Goal: Find specific page/section: Find specific page/section

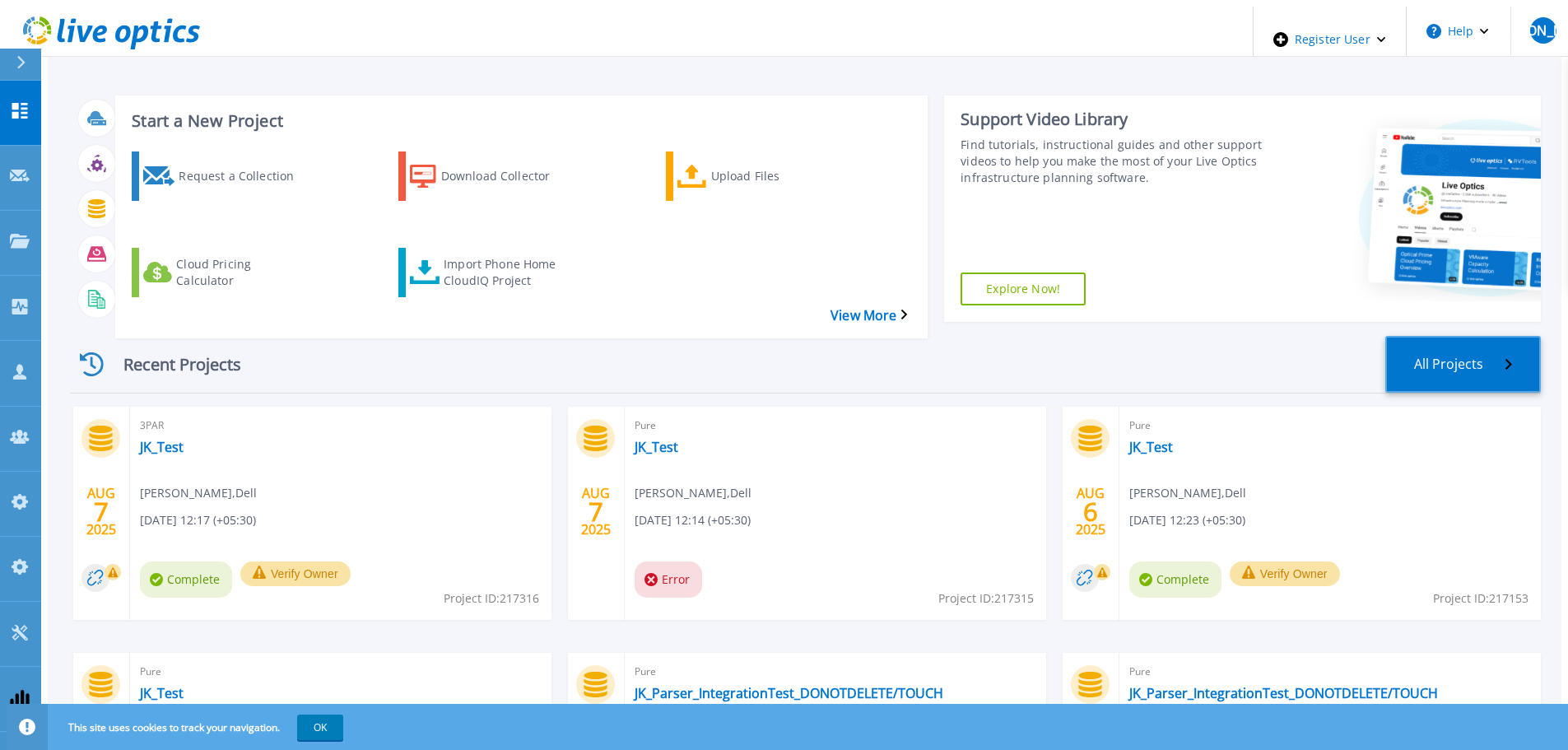
click at [1455, 336] on link "All Projects" at bounding box center [1463, 364] width 155 height 57
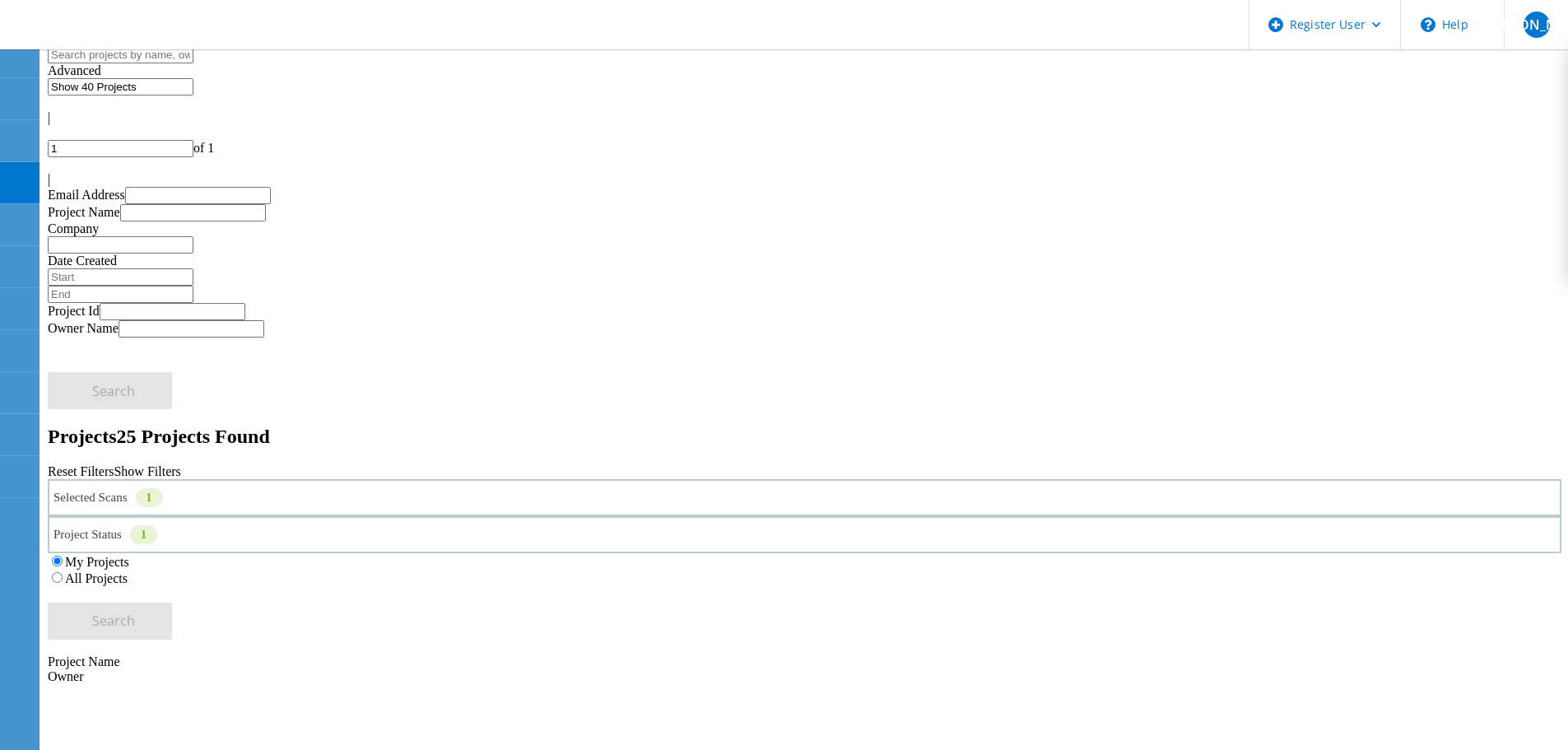
drag, startPoint x: 1019, startPoint y: 228, endPoint x: 1332, endPoint y: 250, distance: 313.8
click at [128, 571] on label "All Projects" at bounding box center [97, 578] width 62 height 14
click at [62, 572] on input "All Projects" at bounding box center [57, 577] width 11 height 11
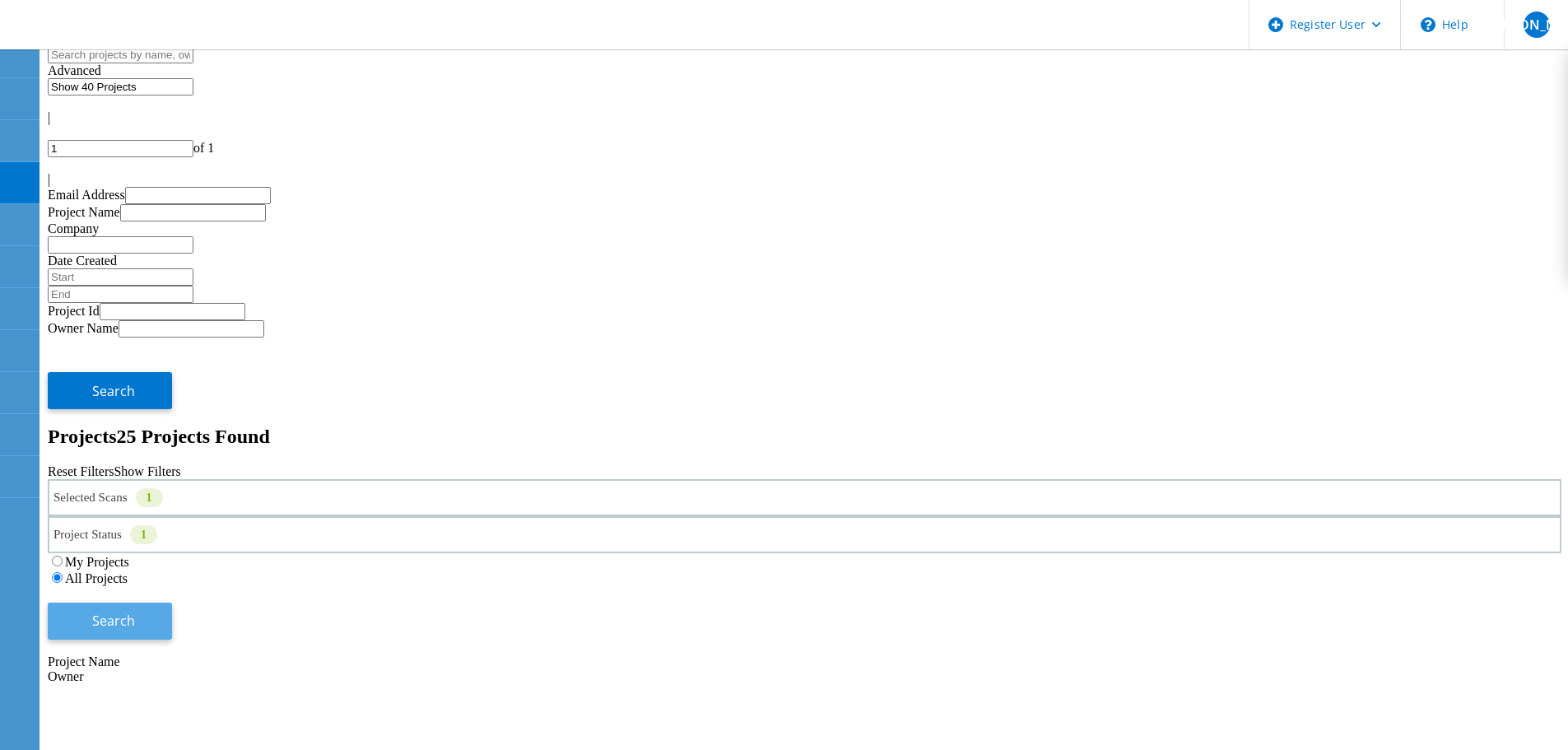
click at [172, 603] on button "Search" at bounding box center [109, 621] width 124 height 37
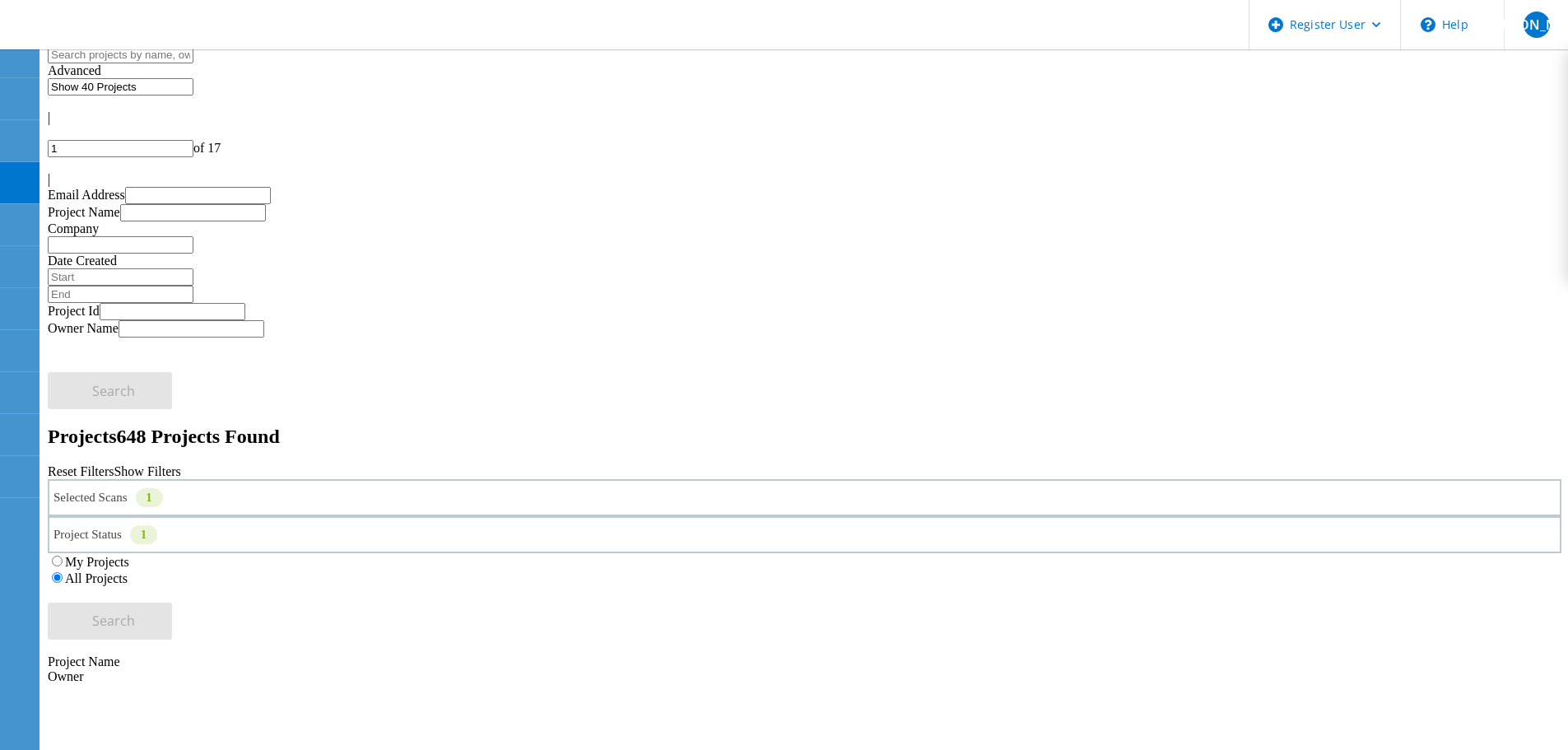
click at [289, 479] on div "Selected Scans 1" at bounding box center [805, 498] width 1514 height 37
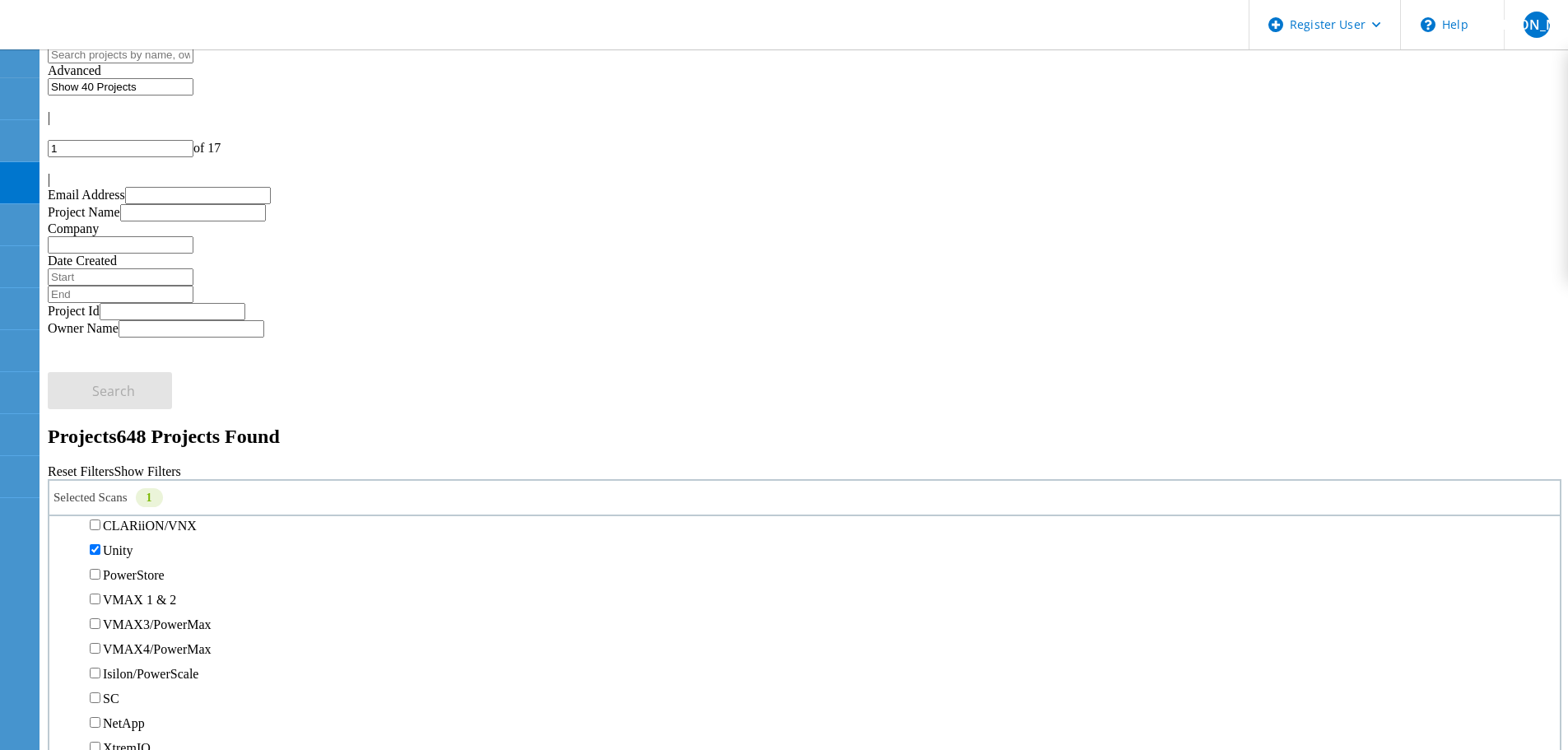
scroll to position [329, 0]
drag, startPoint x: 947, startPoint y: 189, endPoint x: 1382, endPoint y: 188, distance: 435.0
click at [947, 479] on div "Selected Scans 1 Server & Cloud Optical Prime AWS Azure Nutanix RVTools Kuberne…" at bounding box center [805, 560] width 1514 height 160
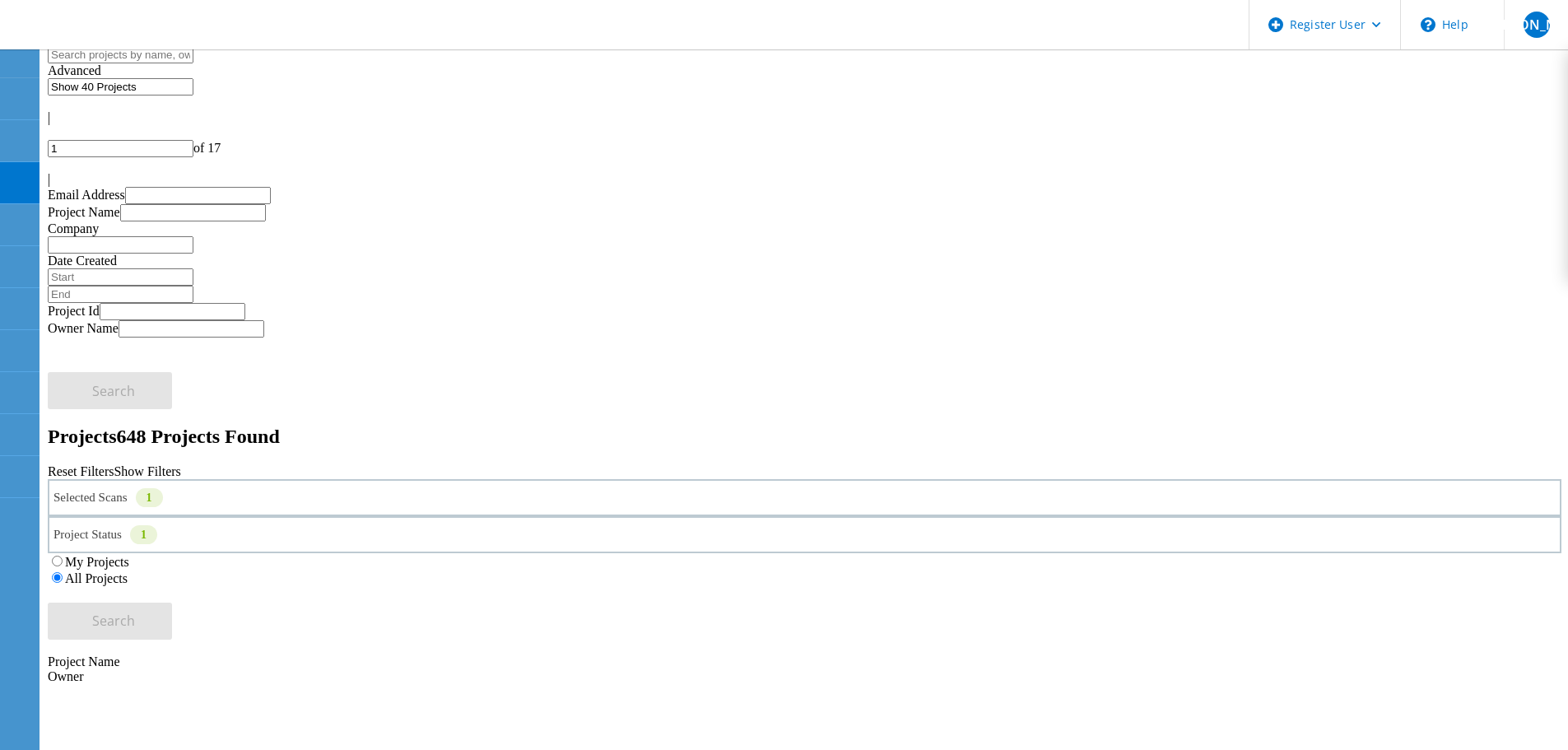
click at [58, 169] on icon at bounding box center [53, 176] width 10 height 14
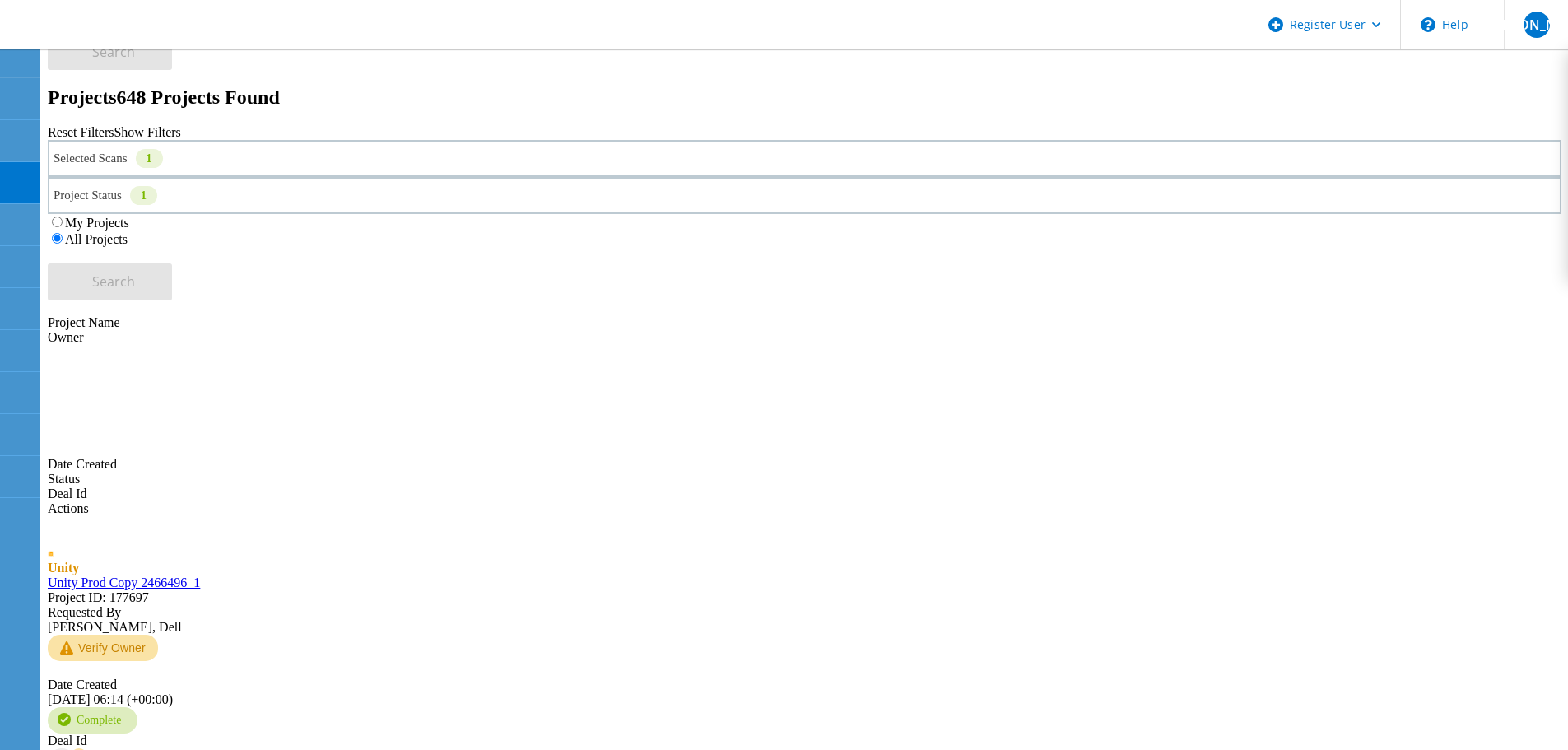
scroll to position [0, 0]
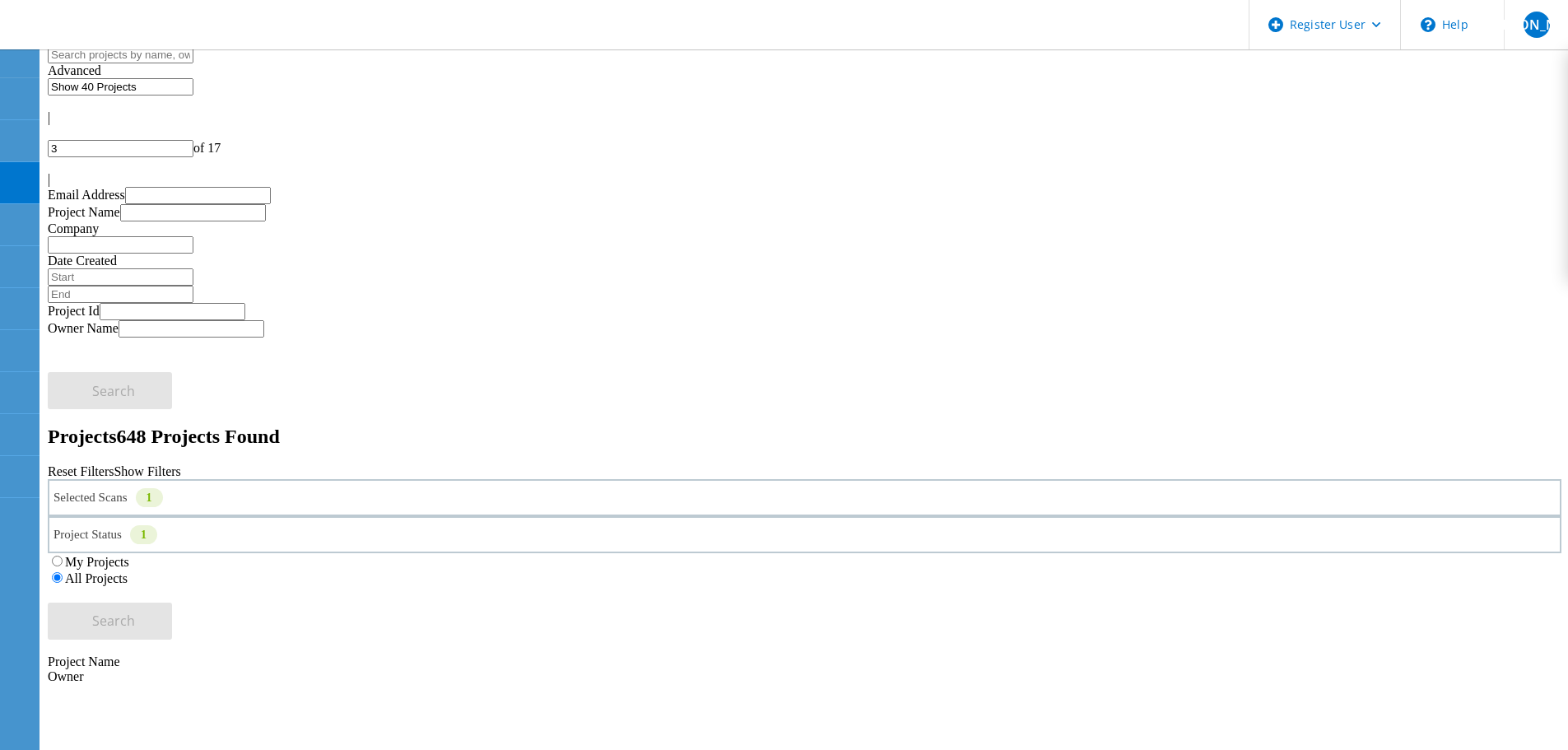
click at [286, 479] on div "Selected Scans 1" at bounding box center [805, 498] width 1514 height 37
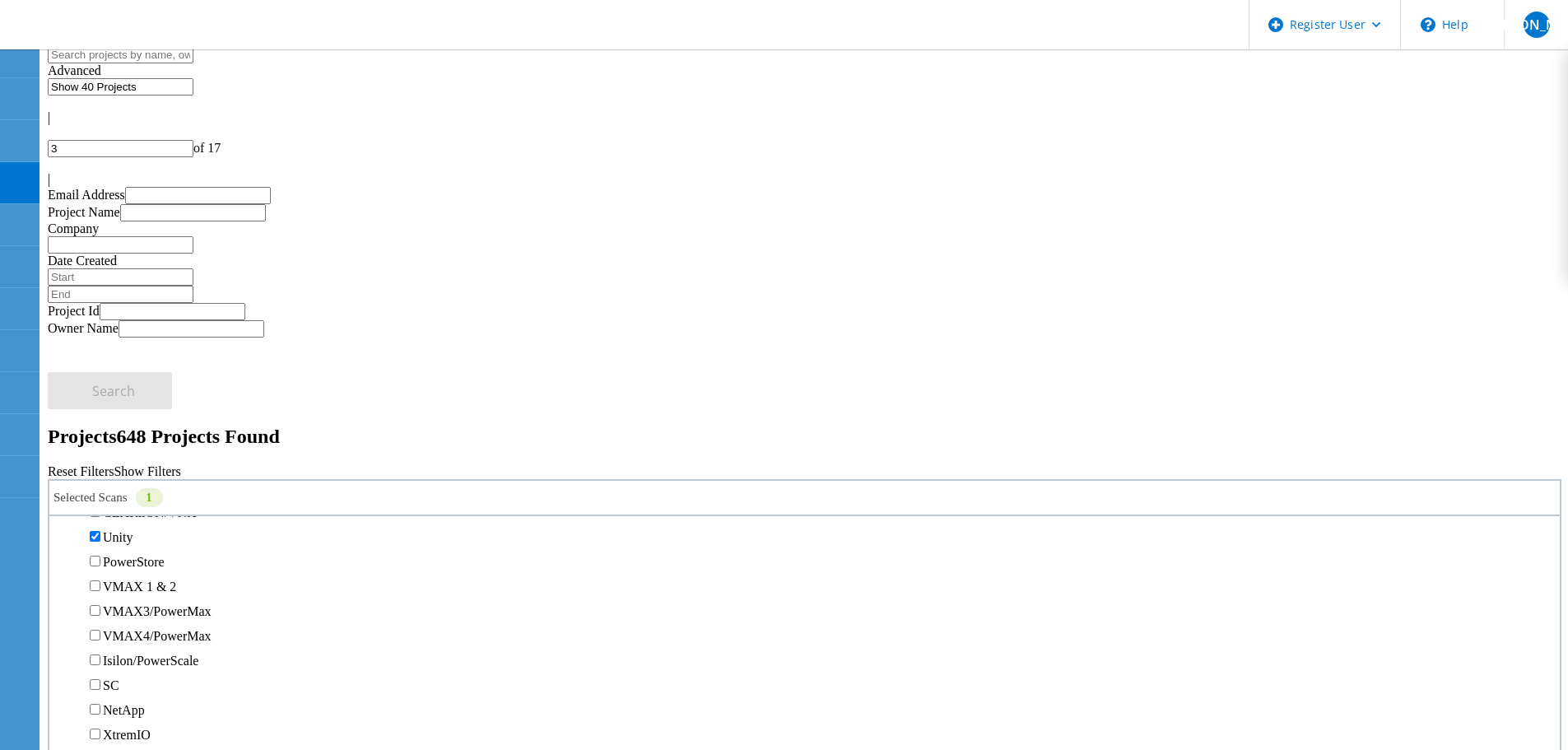
scroll to position [329, 0]
click at [130, 527] on label "Unity" at bounding box center [117, 534] width 29 height 14
click at [101, 527] on input "Unity" at bounding box center [95, 532] width 11 height 11
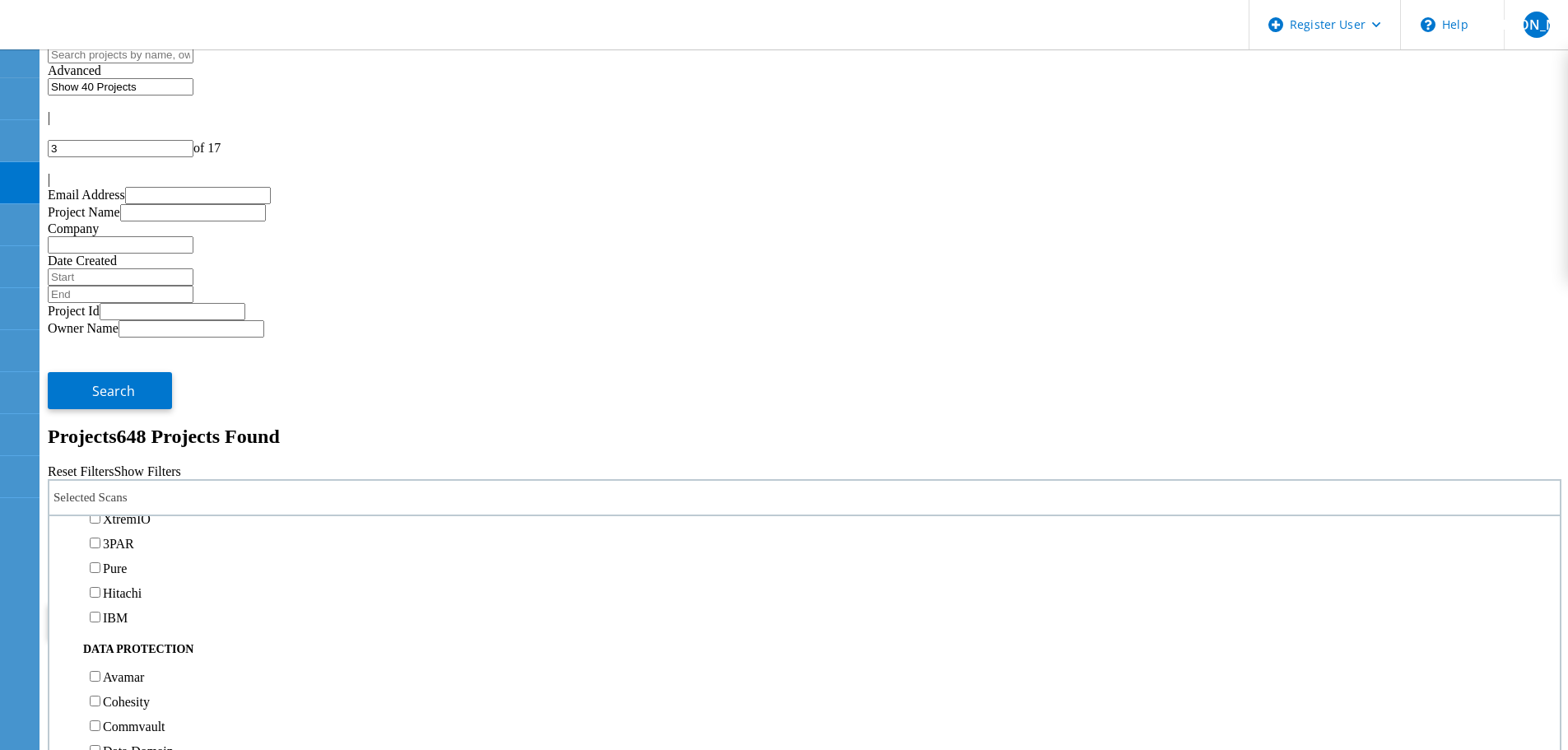
scroll to position [576, 0]
click at [118, 496] on div "3PAR" at bounding box center [805, 508] width 1494 height 24
click at [121, 502] on label "3PAR" at bounding box center [118, 509] width 31 height 14
click at [101, 503] on input "3PAR" at bounding box center [95, 508] width 11 height 11
click at [135, 611] on span "Search" at bounding box center [113, 620] width 43 height 19
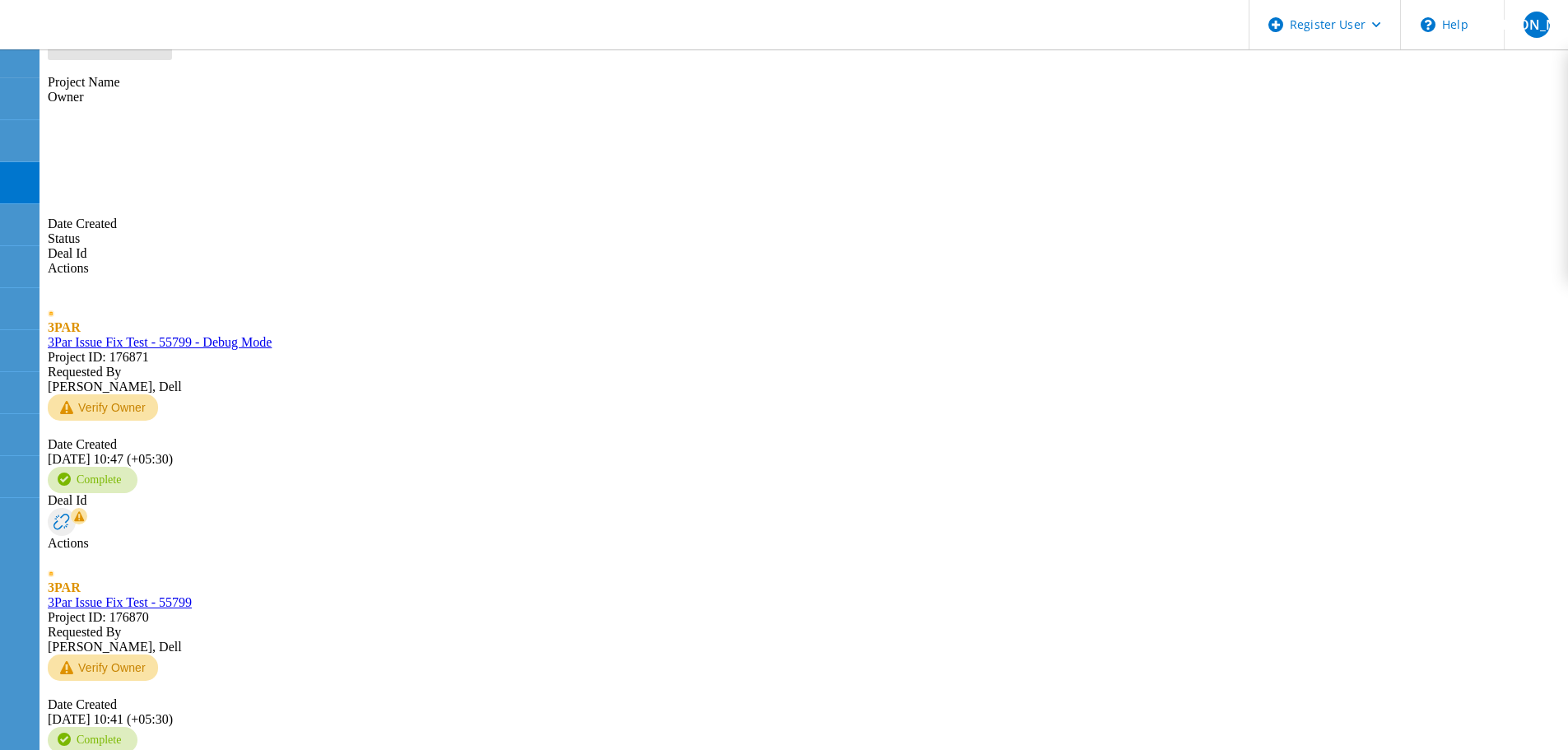
scroll to position [1070, 0]
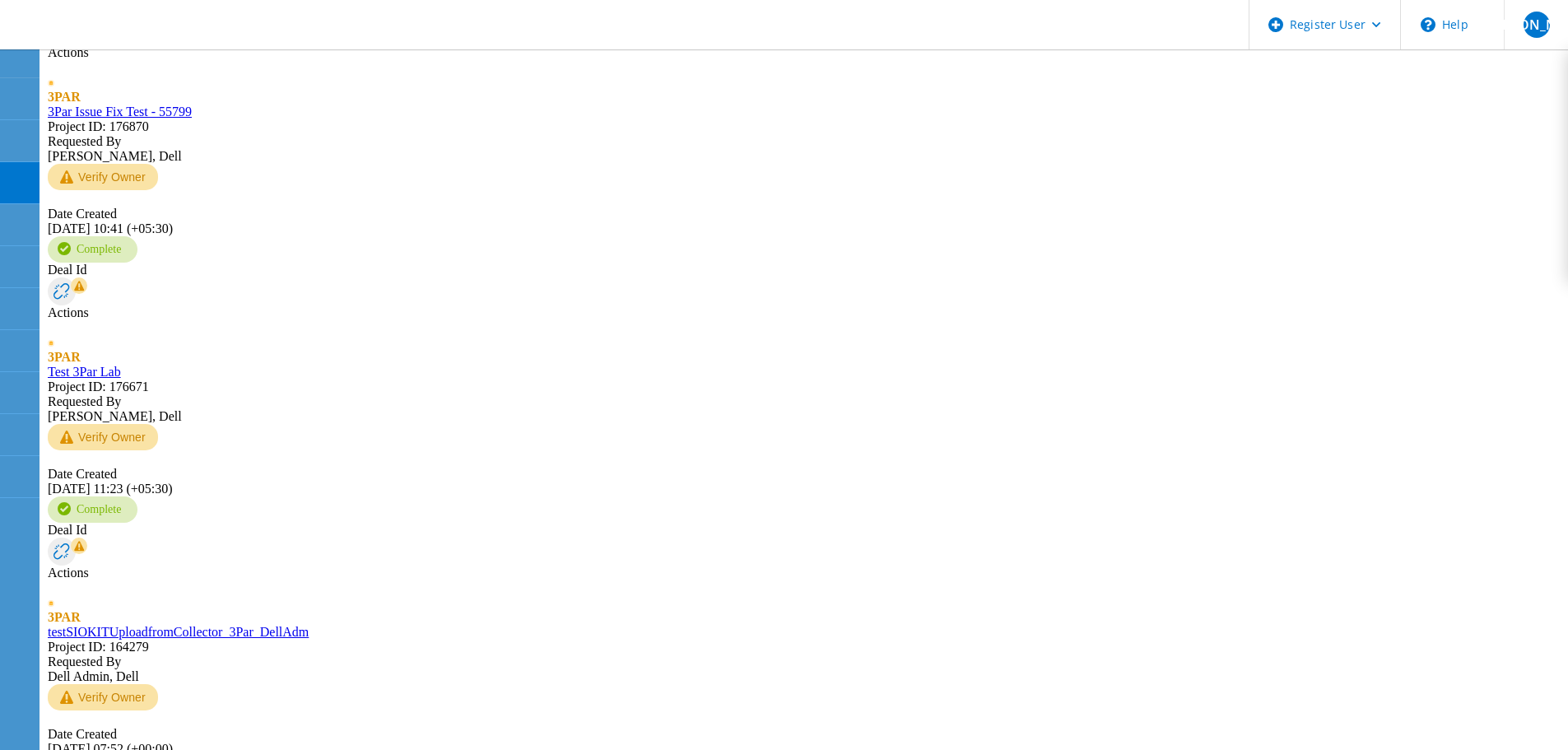
drag, startPoint x: 279, startPoint y: 447, endPoint x: 277, endPoint y: 487, distance: 40.0
drag, startPoint x: 268, startPoint y: 640, endPoint x: 277, endPoint y: 647, distance: 11.4
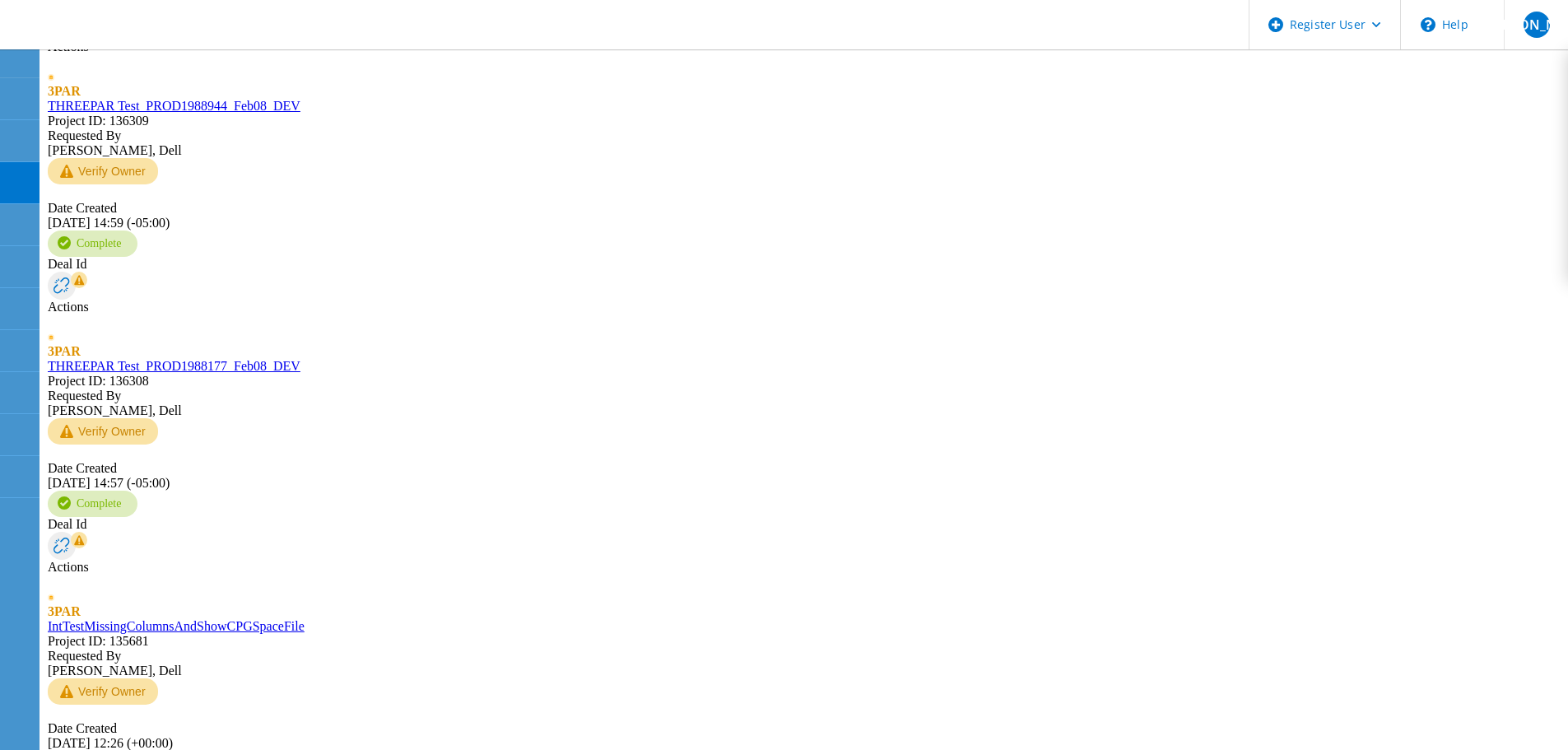
scroll to position [1646, 0]
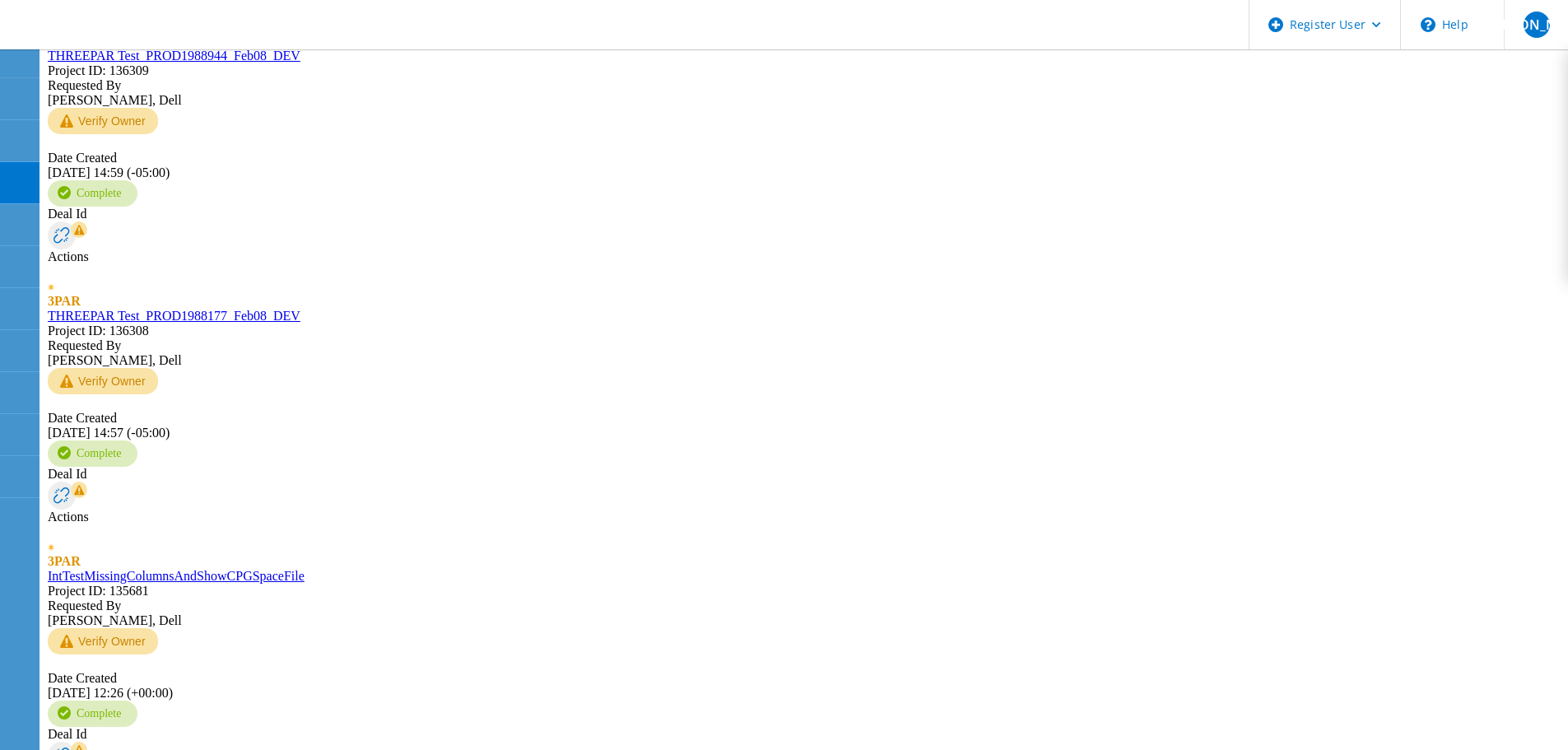
drag, startPoint x: 218, startPoint y: 467, endPoint x: 1341, endPoint y: 80, distance: 1187.8
type input "2"
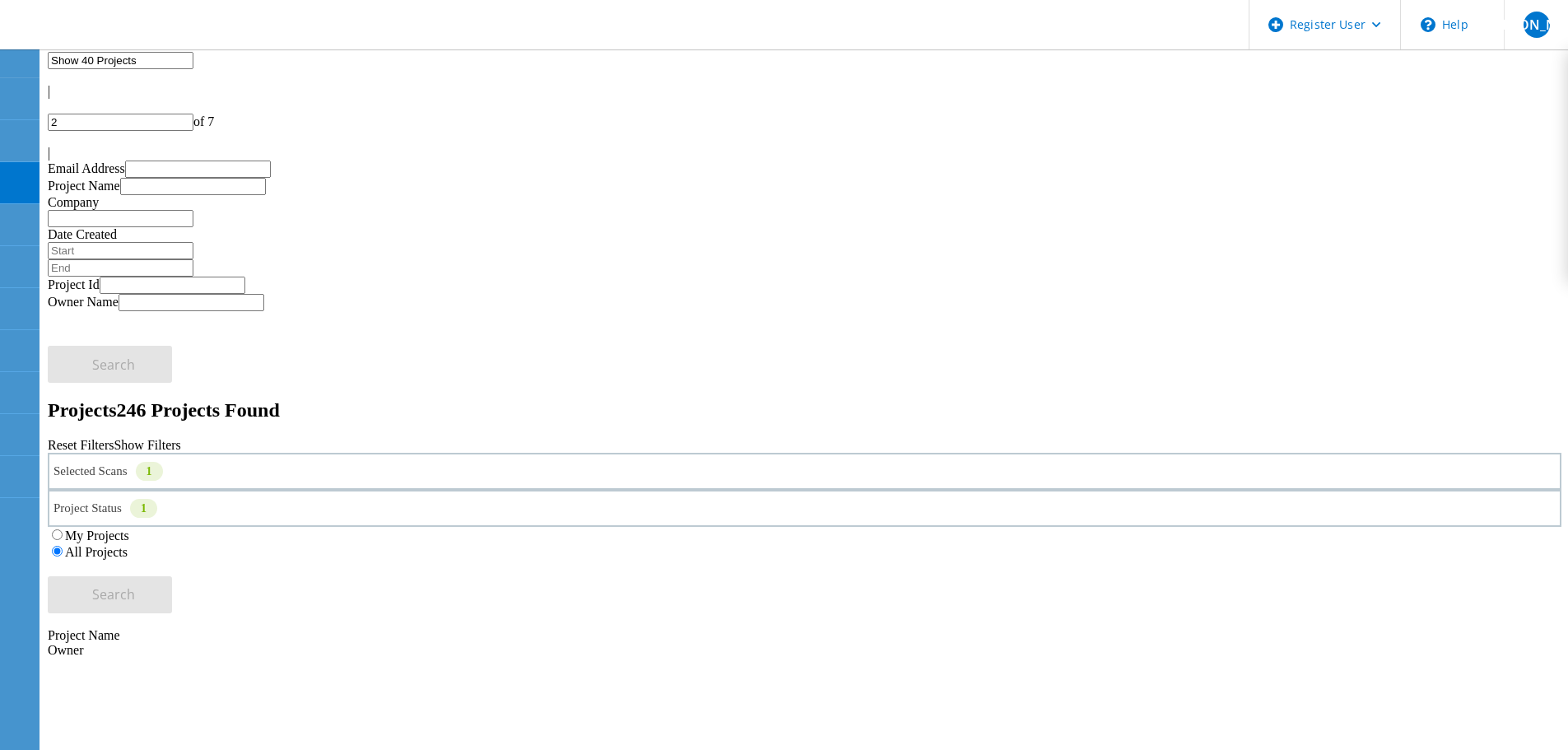
scroll to position [0, 0]
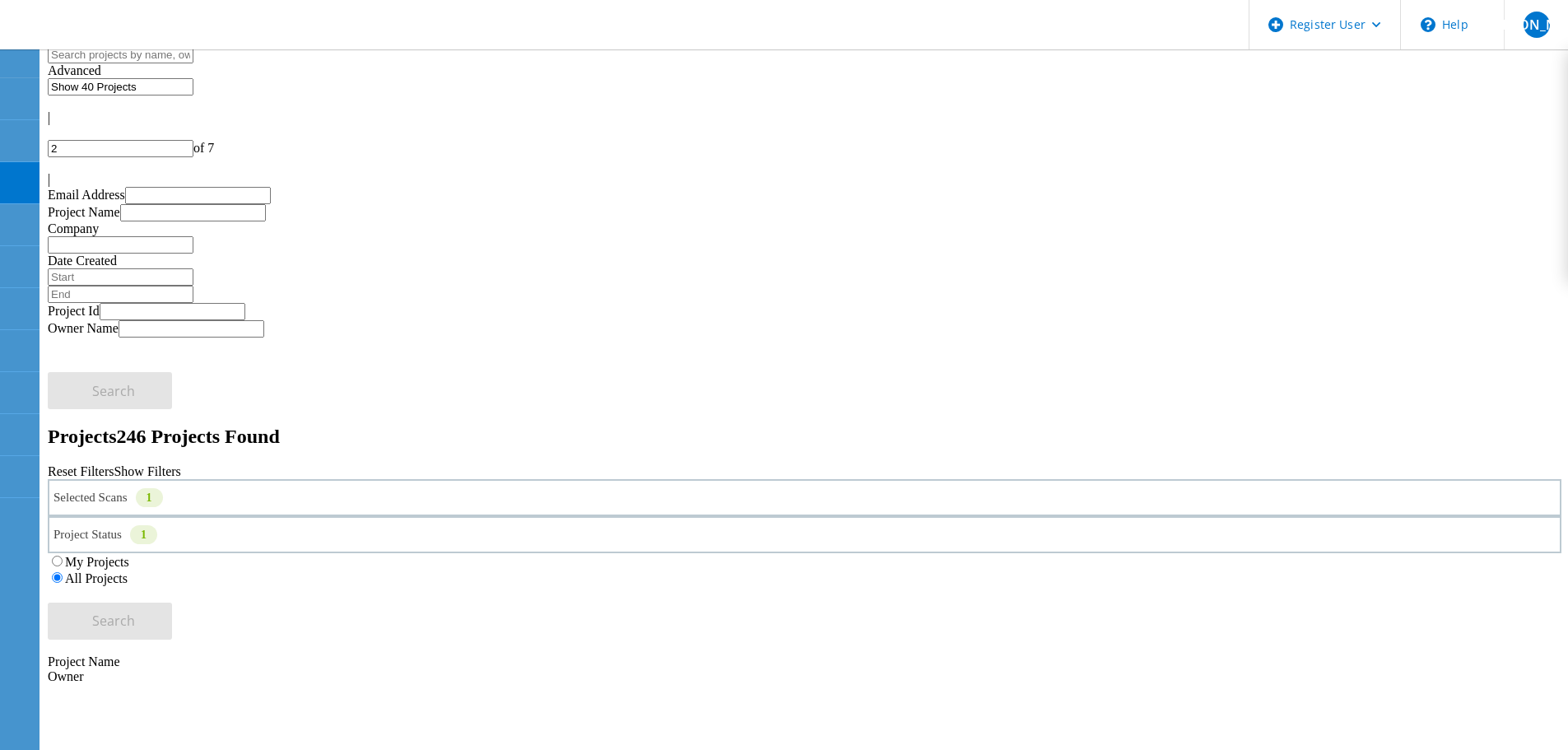
drag, startPoint x: 394, startPoint y: 87, endPoint x: 218, endPoint y: 81, distance: 176.1
click at [193, 63] on input "text" at bounding box center [120, 55] width 145 height 18
click at [349, 25] on header "Register User \n Help Explore Helpful Articles Contact Support JA Dell Admin Us…" at bounding box center [784, 24] width 1568 height 50
drag, startPoint x: 439, startPoint y: 82, endPoint x: 252, endPoint y: 81, distance: 187.0
click at [193, 63] on input "text" at bounding box center [120, 55] width 145 height 18
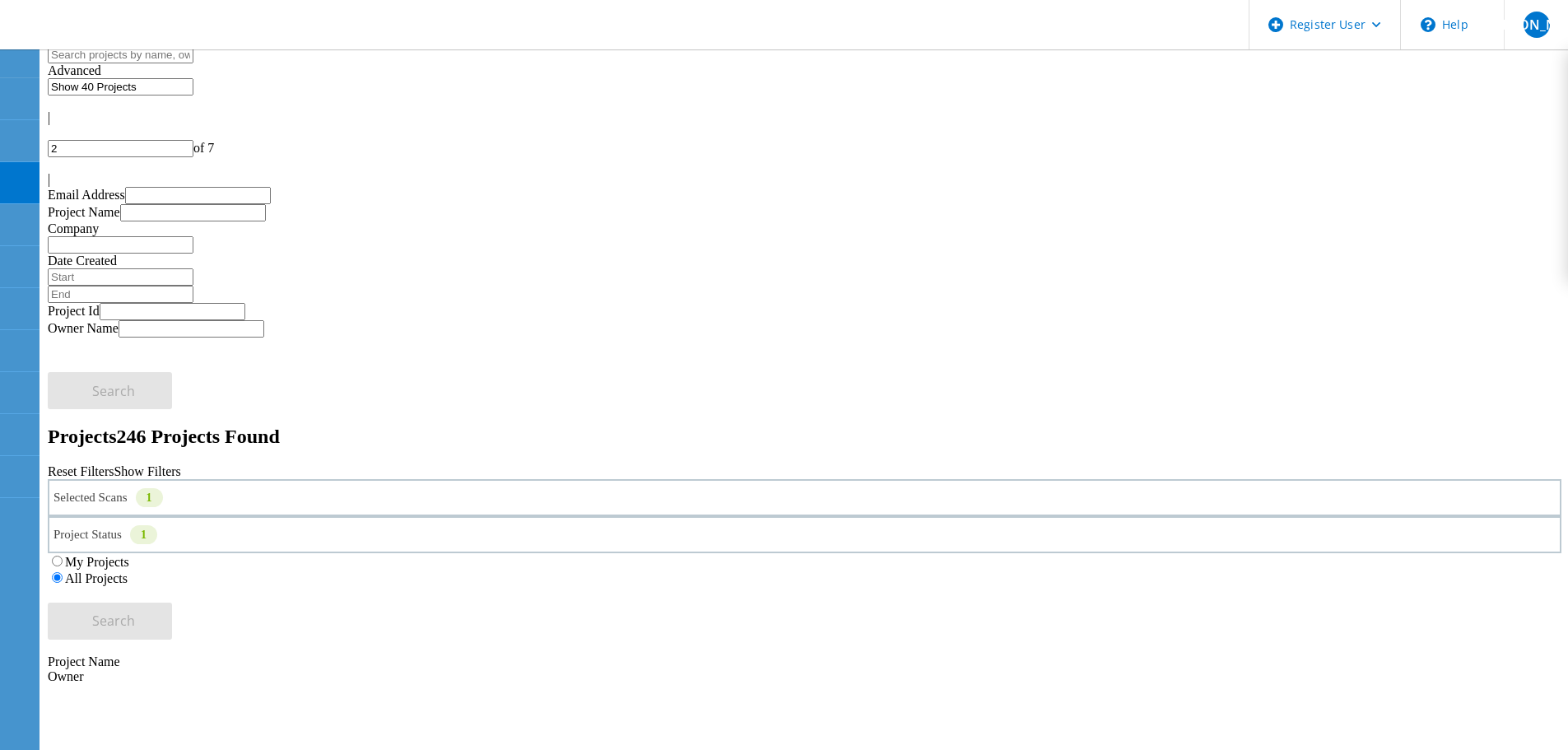
click at [493, 426] on h2 "Projects 246 Projects Found" at bounding box center [805, 437] width 1514 height 22
drag, startPoint x: 382, startPoint y: 75, endPoint x: 21, endPoint y: 81, distance: 361.0
click at [475, 426] on h2 "Projects 246 Projects Found" at bounding box center [805, 437] width 1514 height 22
drag, startPoint x: 417, startPoint y: 80, endPoint x: 197, endPoint y: 89, distance: 220.2
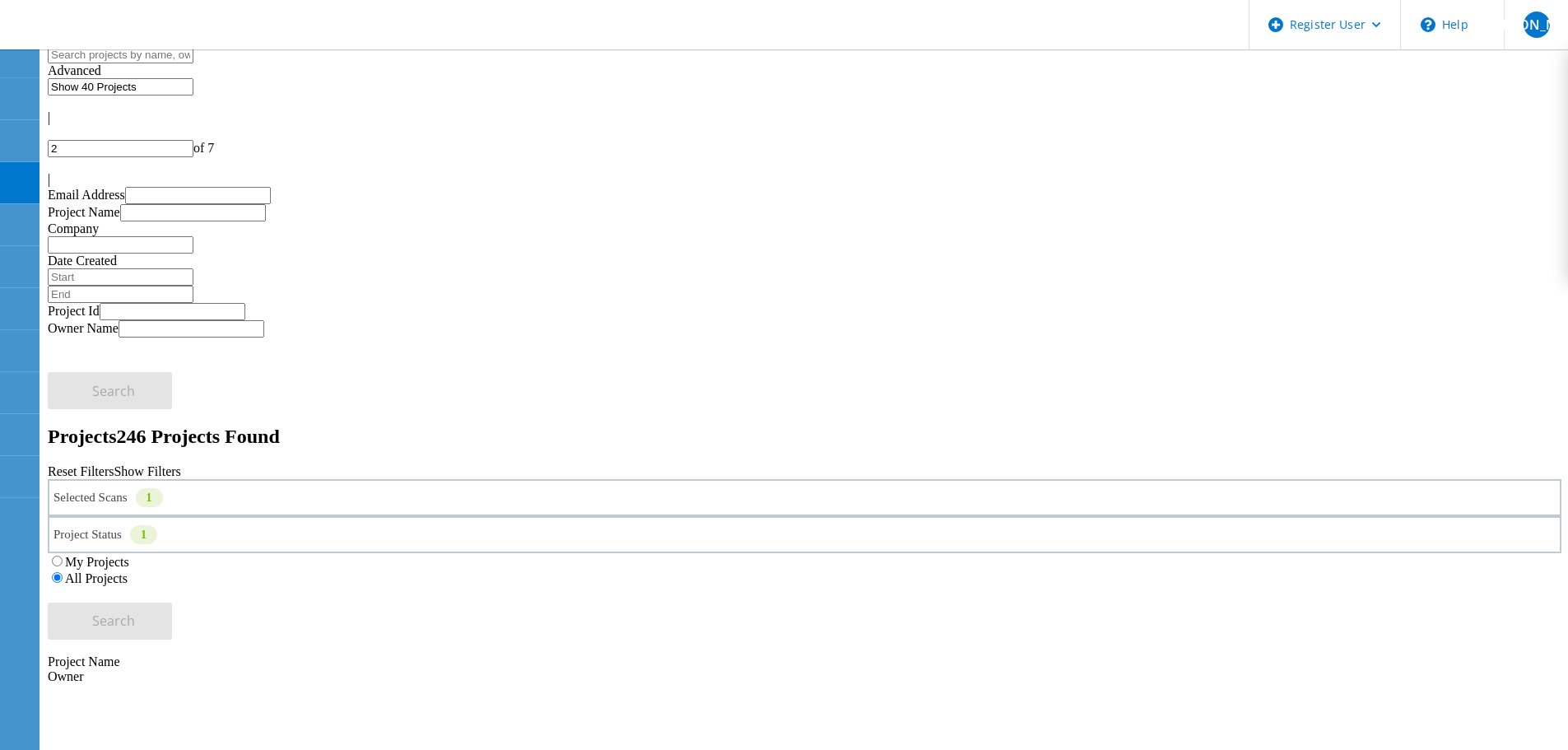
click at [193, 63] on input "text" at bounding box center [120, 55] width 145 height 18
click at [449, 479] on div "Selected Scans 1 Project Status 1 In Progress Complete Published Anonymous Arch…" at bounding box center [805, 560] width 1514 height 160
click at [841, 517] on div "Project Status 1" at bounding box center [805, 535] width 1514 height 37
click at [842, 517] on div "Project Status 1" at bounding box center [805, 535] width 1514 height 37
click at [824, 426] on div "Projects 246 Projects Found Reset Filters Show Filters" at bounding box center [805, 452] width 1514 height 54
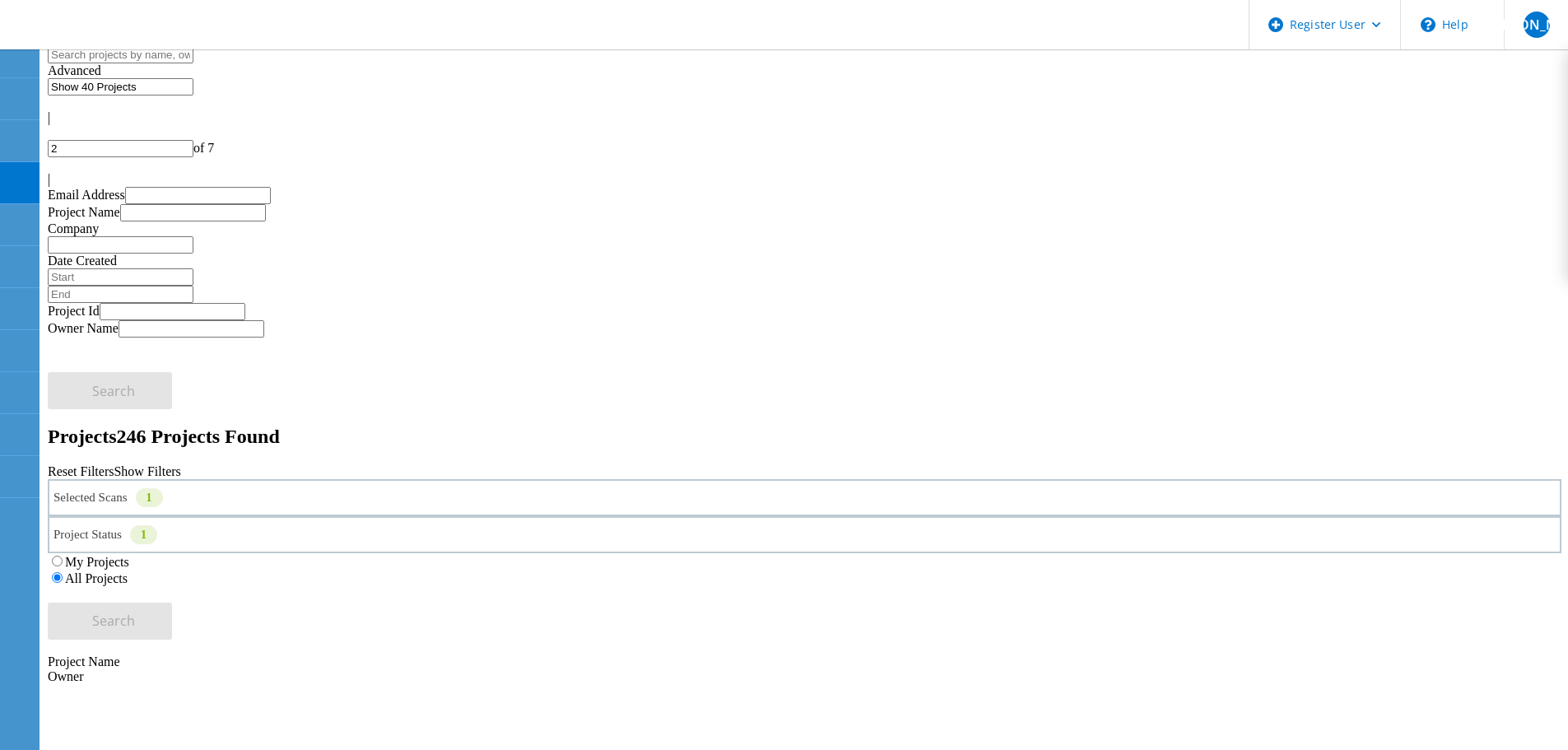
drag, startPoint x: 953, startPoint y: 366, endPoint x: 1162, endPoint y: 315, distance: 215.1
click at [771, 426] on div "Projects 246 Projects Found" at bounding box center [805, 437] width 1514 height 22
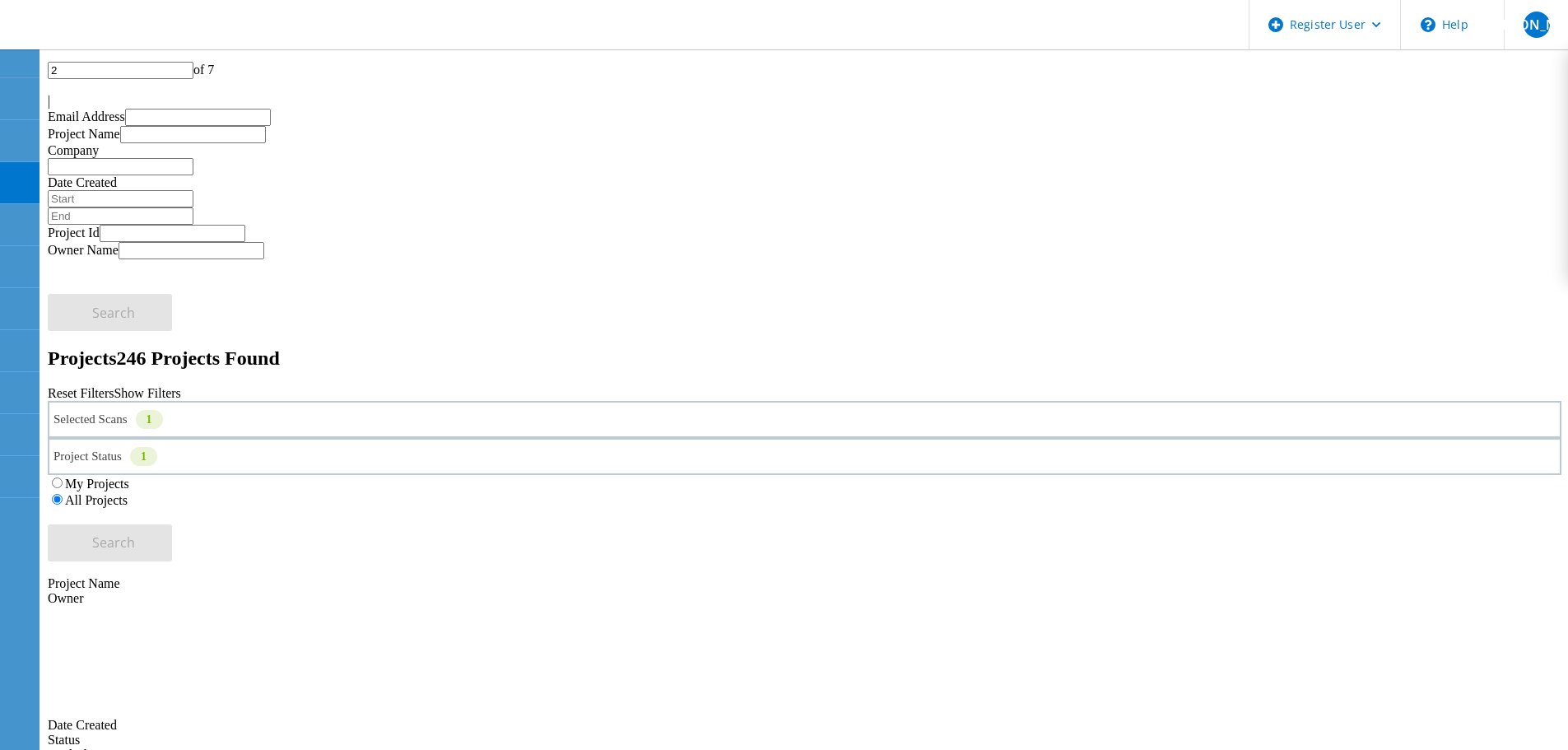
scroll to position [165, 0]
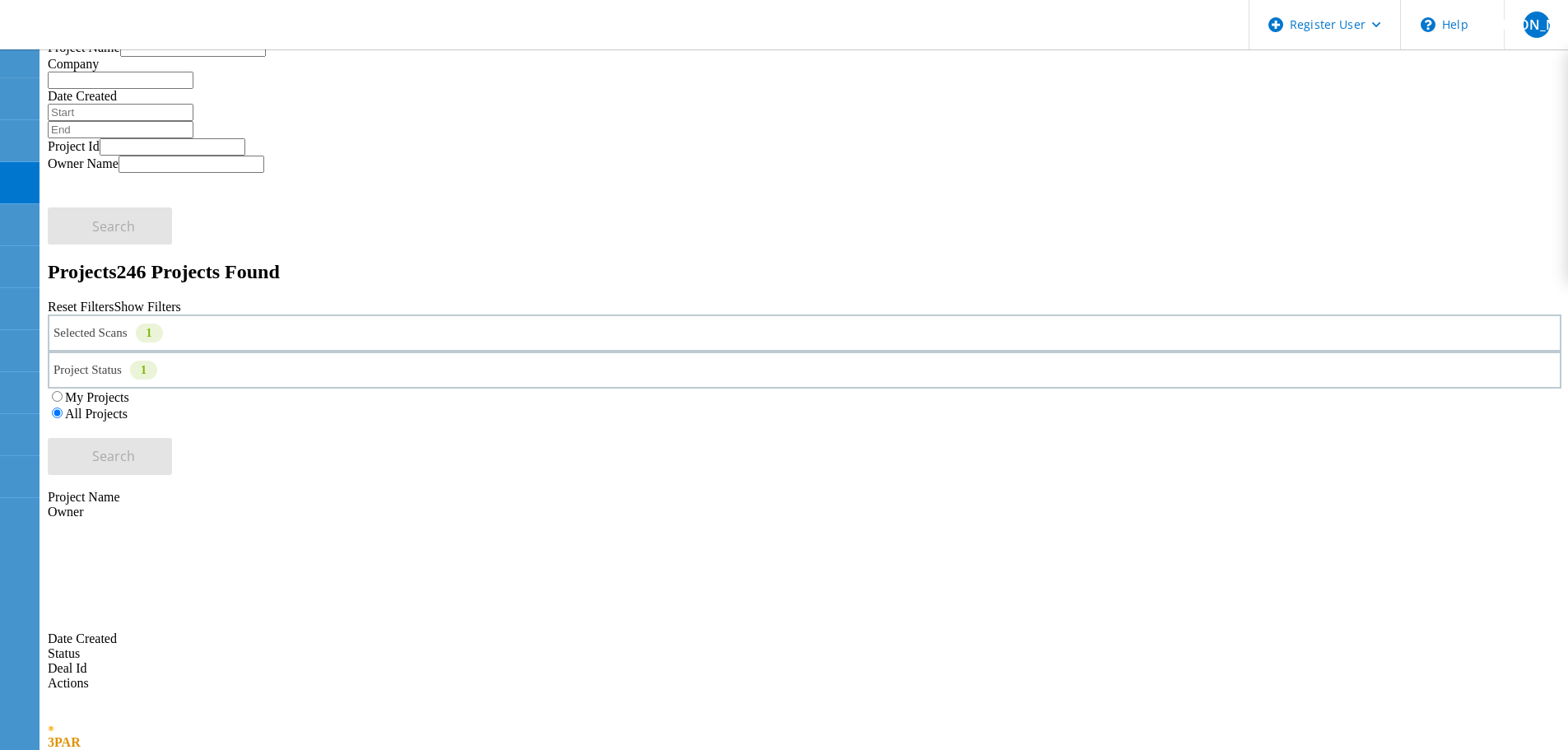
drag, startPoint x: 228, startPoint y: 561, endPoint x: 244, endPoint y: 559, distance: 16.1
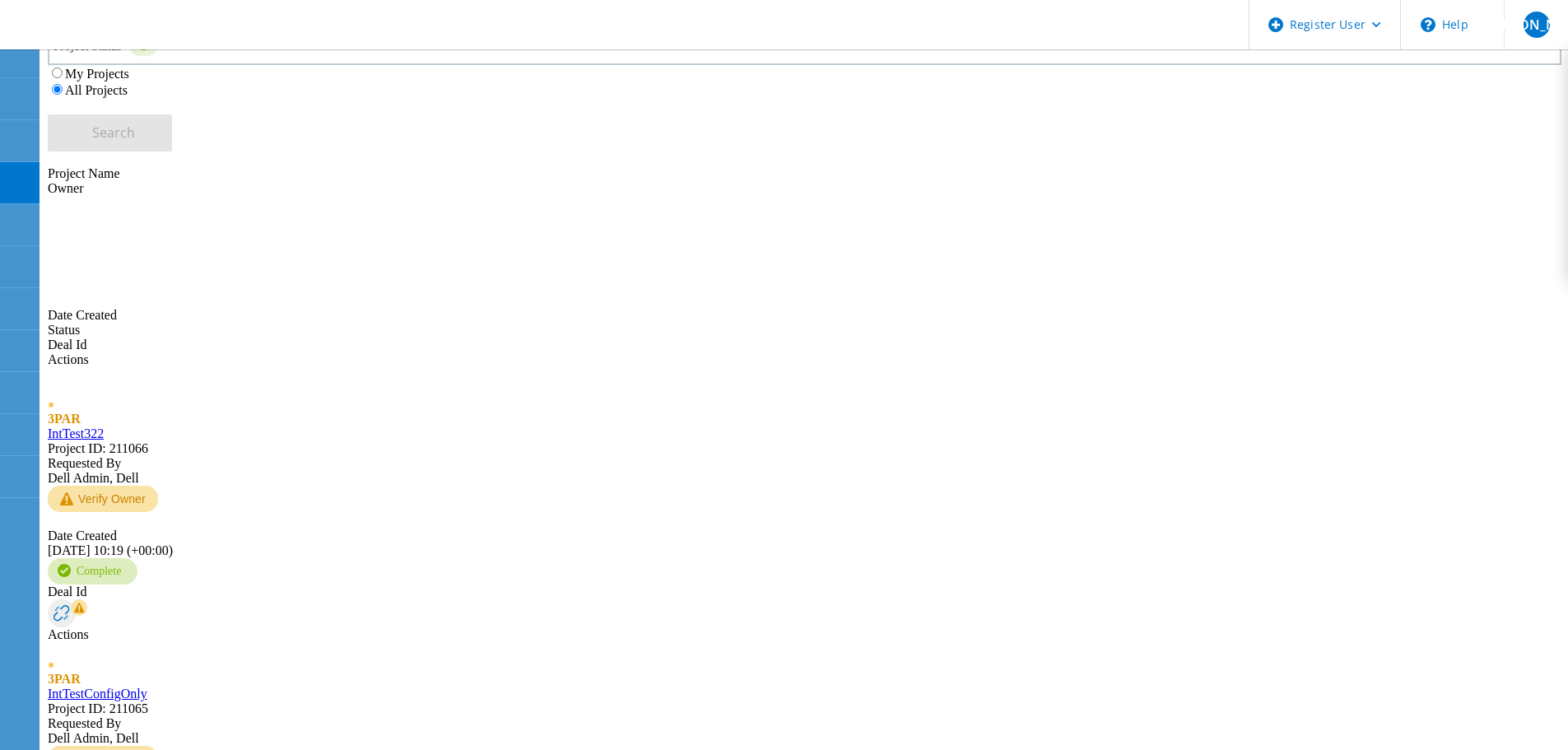
scroll to position [0, 0]
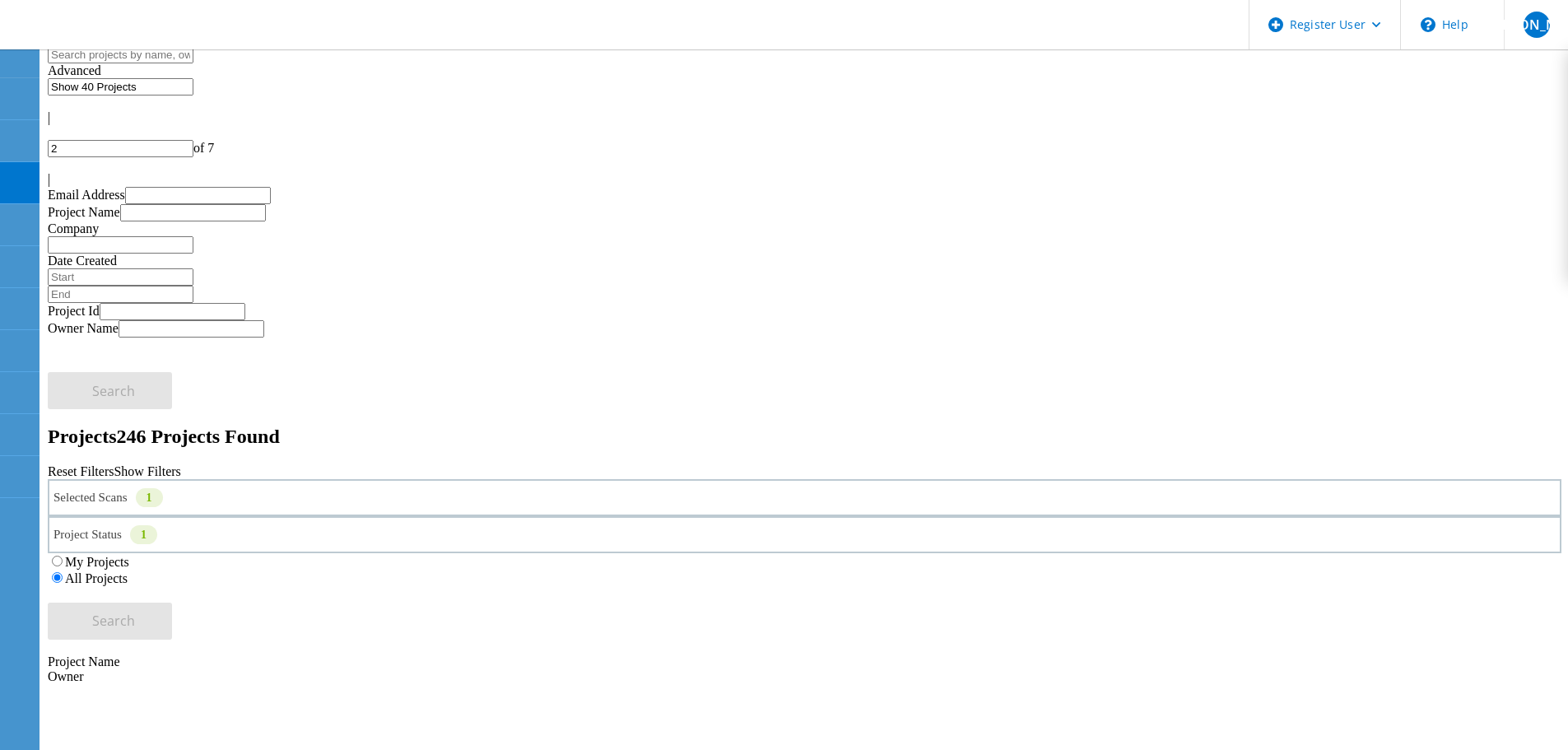
click at [309, 479] on div "Selected Scans 1" at bounding box center [805, 498] width 1514 height 37
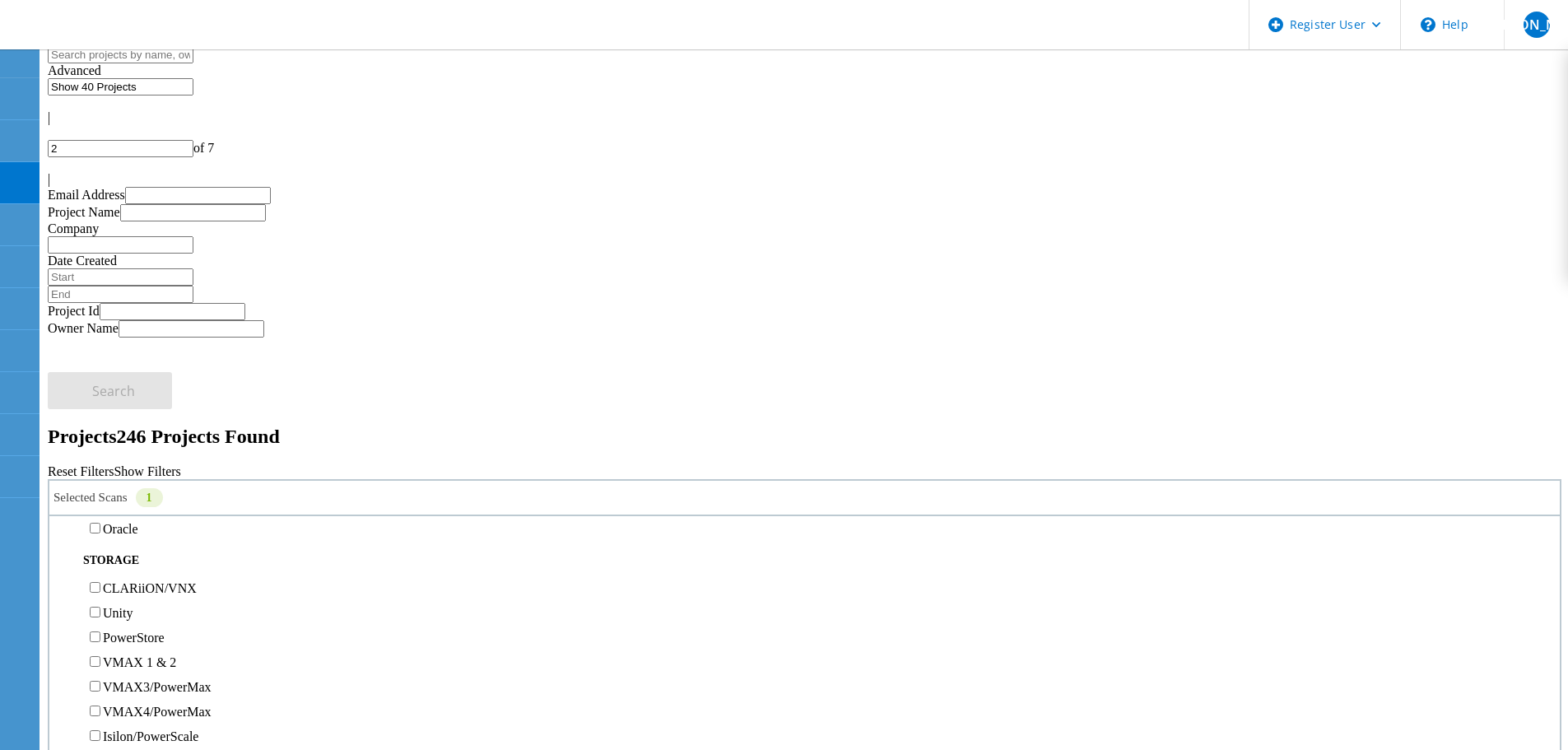
scroll to position [247, 0]
click at [133, 609] on label "Unity" at bounding box center [117, 616] width 29 height 14
click at [101, 610] on input "Unity" at bounding box center [95, 615] width 11 height 11
click at [135, 611] on span "Search" at bounding box center [113, 620] width 43 height 19
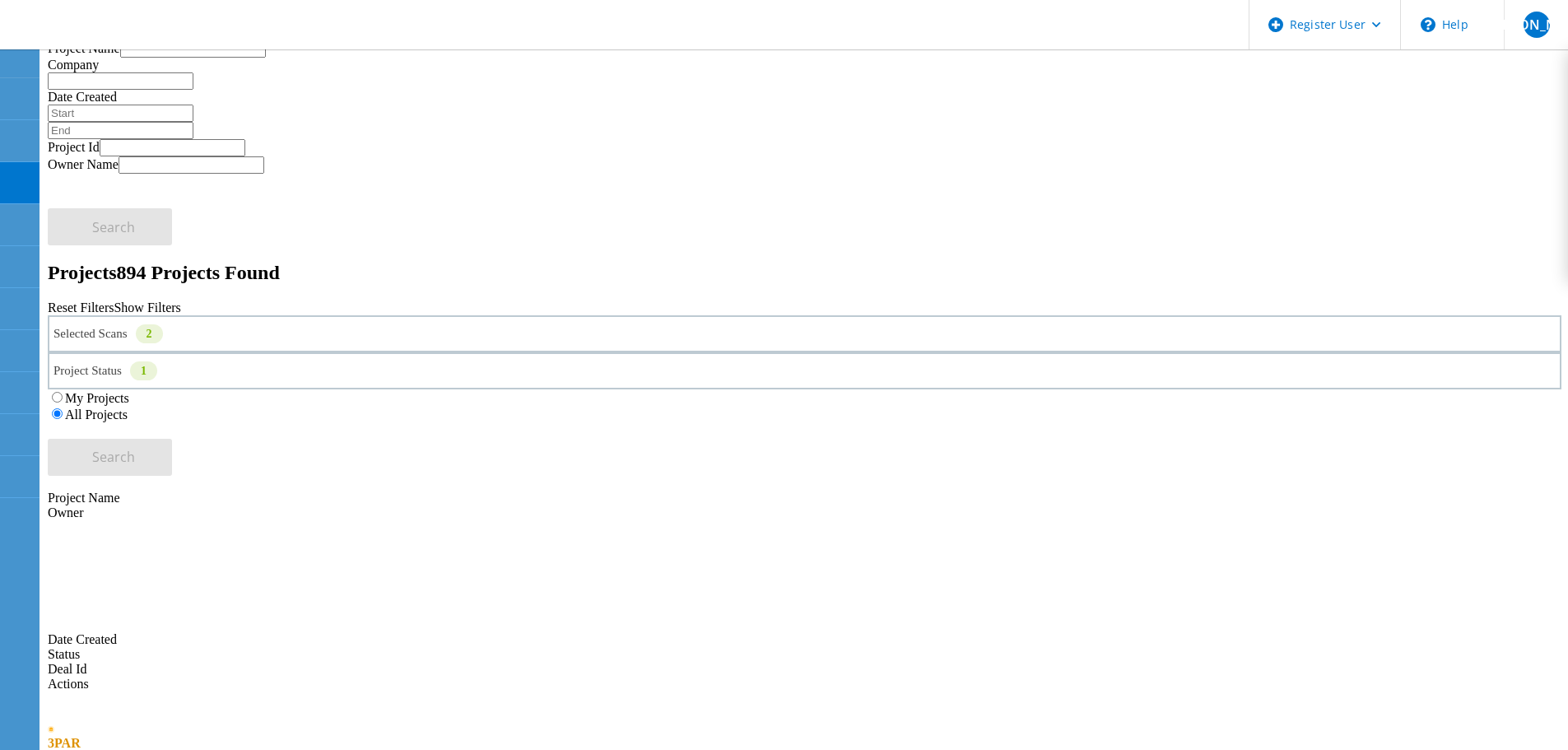
scroll to position [0, 0]
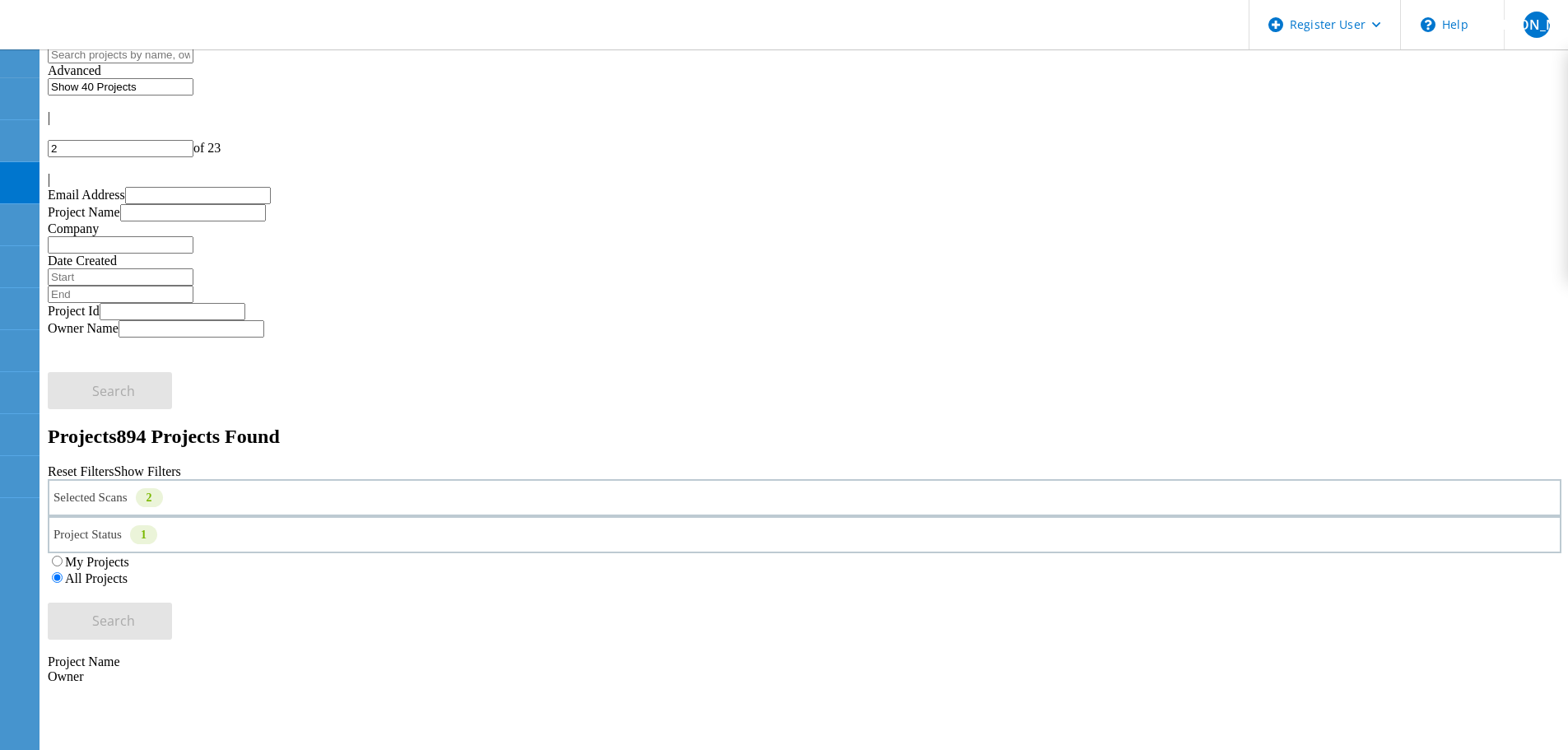
click at [272, 479] on div "Selected Scans 2" at bounding box center [805, 498] width 1514 height 37
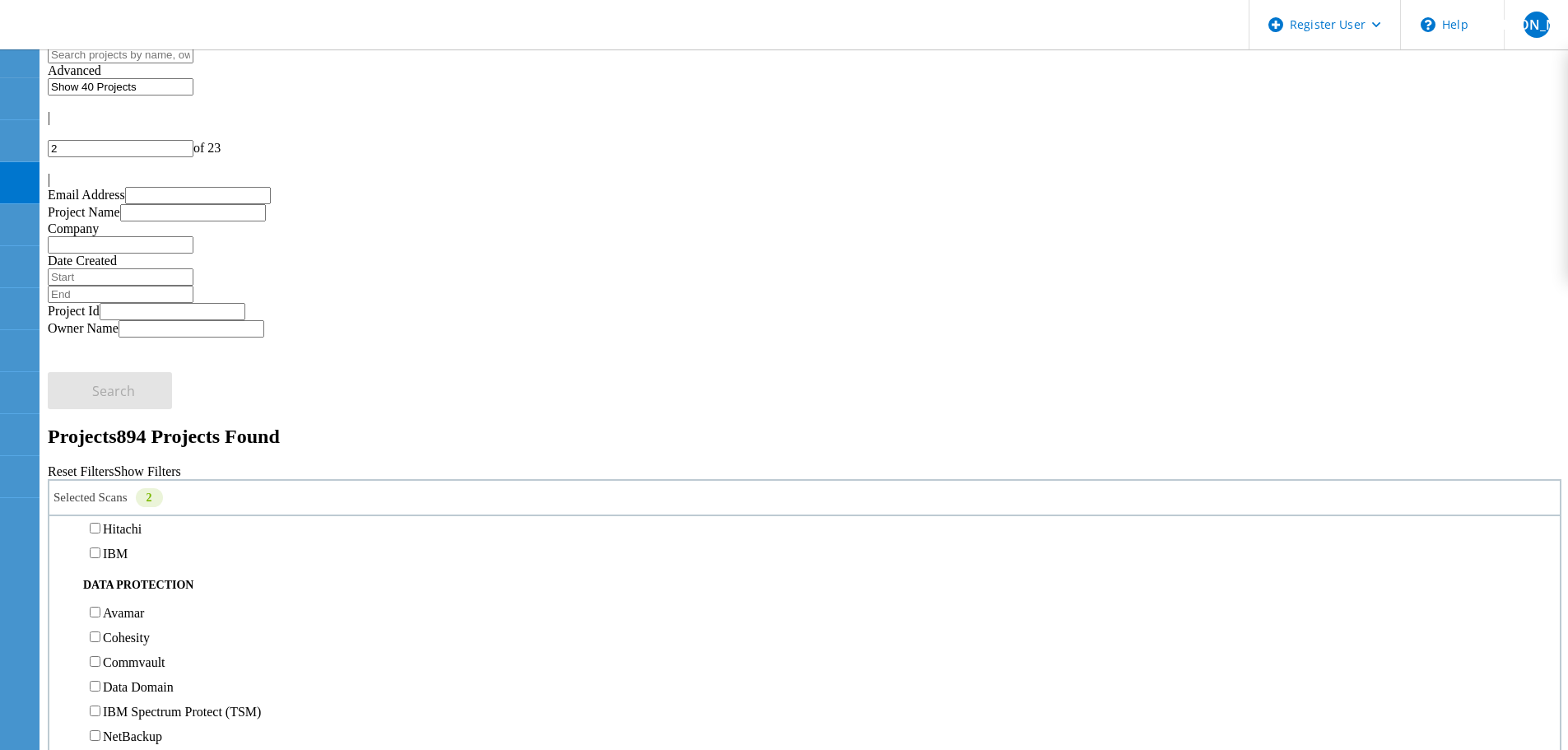
scroll to position [741, 0]
click at [134, 338] on label "3PAR" at bounding box center [118, 345] width 31 height 14
click at [101, 339] on input "3PAR" at bounding box center [95, 344] width 11 height 11
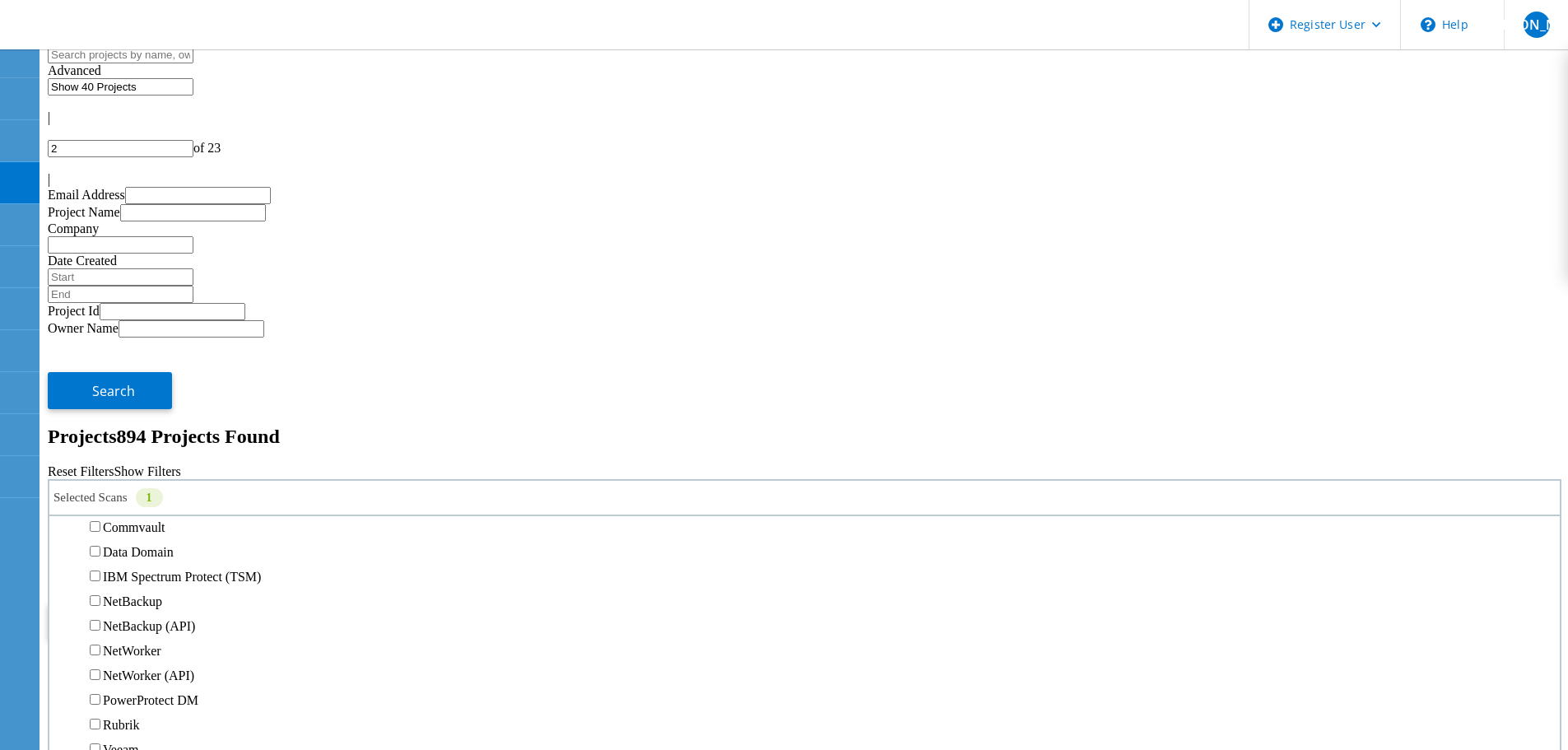
click at [172, 603] on button "Search" at bounding box center [109, 621] width 124 height 37
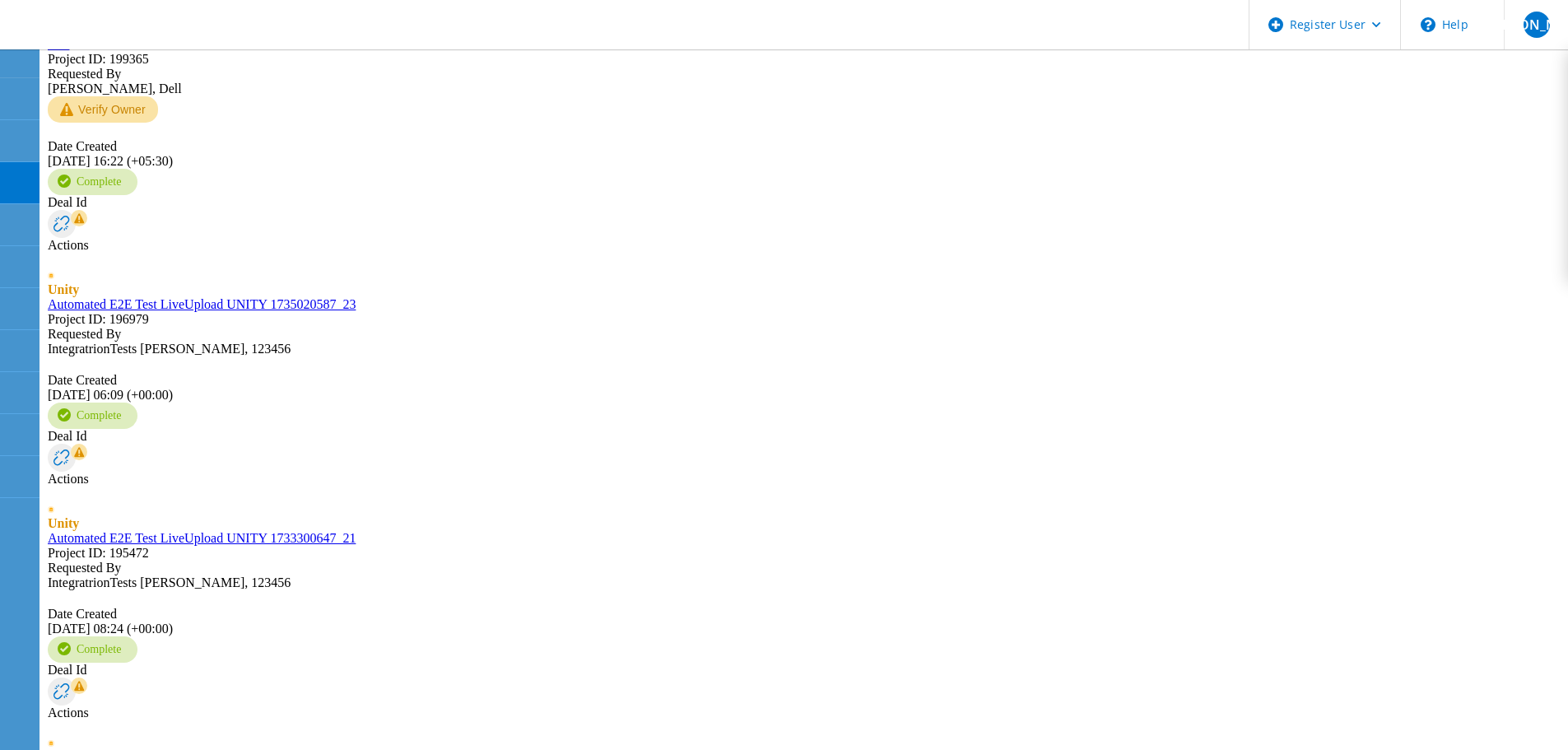
scroll to position [1399, 0]
